Goal: Find contact information

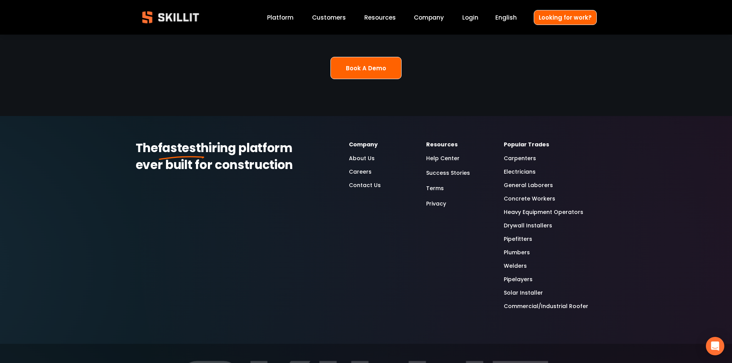
scroll to position [2038, 0]
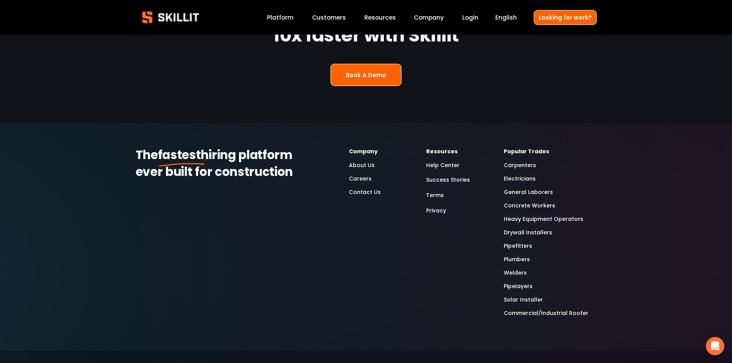
click at [377, 188] on link "Contact Us" at bounding box center [365, 192] width 32 height 9
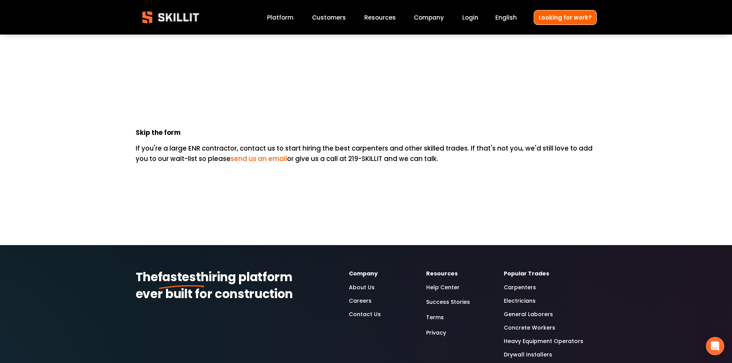
scroll to position [461, 0]
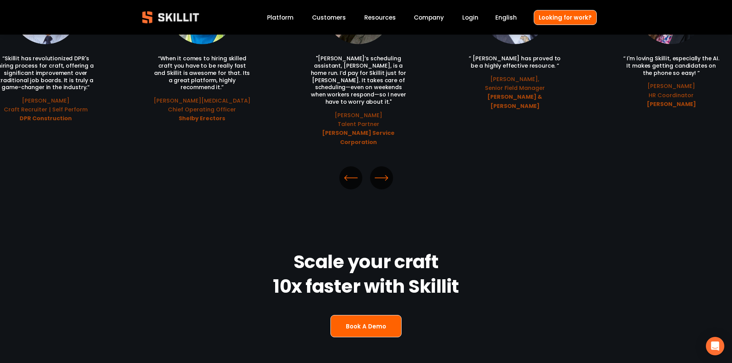
scroll to position [1769, 0]
